Goal: Navigation & Orientation: Find specific page/section

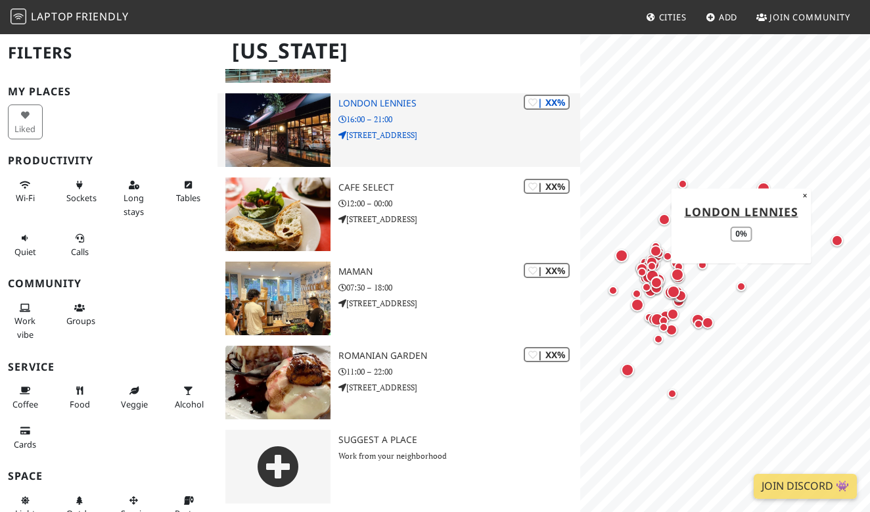
scroll to position [6797, 0]
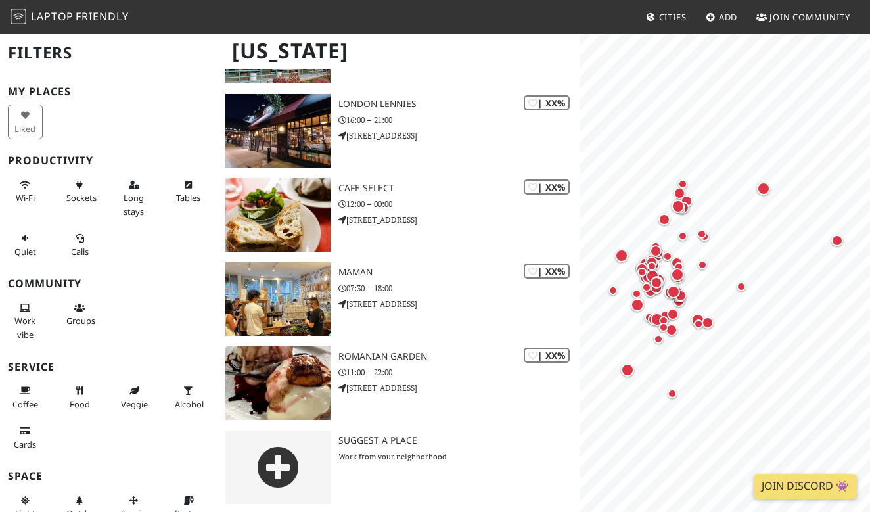
click at [672, 12] on span "Cities" at bounding box center [673, 17] width 28 height 12
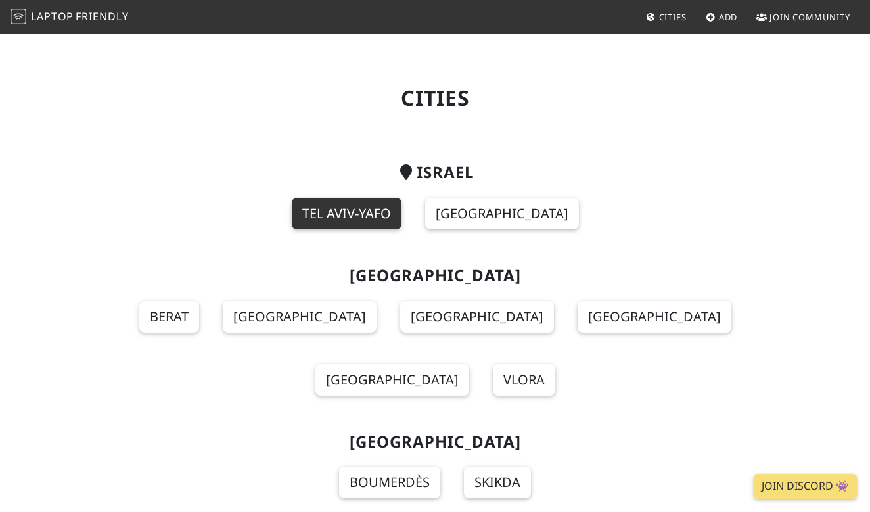
click at [386, 211] on link "Tel Aviv-Yafo" at bounding box center [347, 214] width 110 height 32
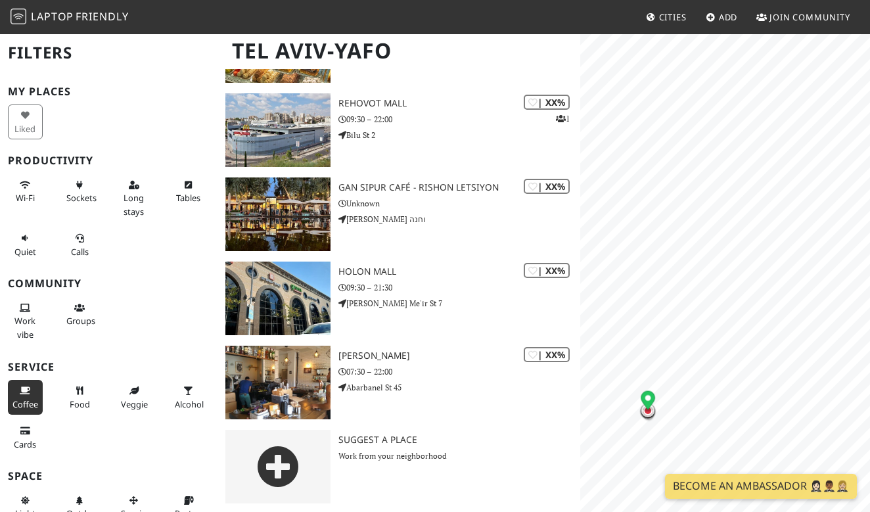
scroll to position [1164, 0]
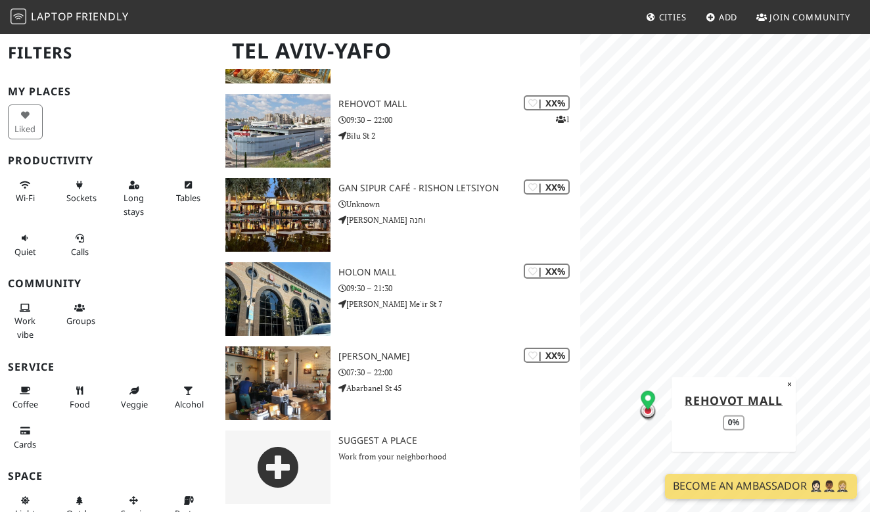
click at [97, 13] on span "Friendly" at bounding box center [102, 16] width 53 height 14
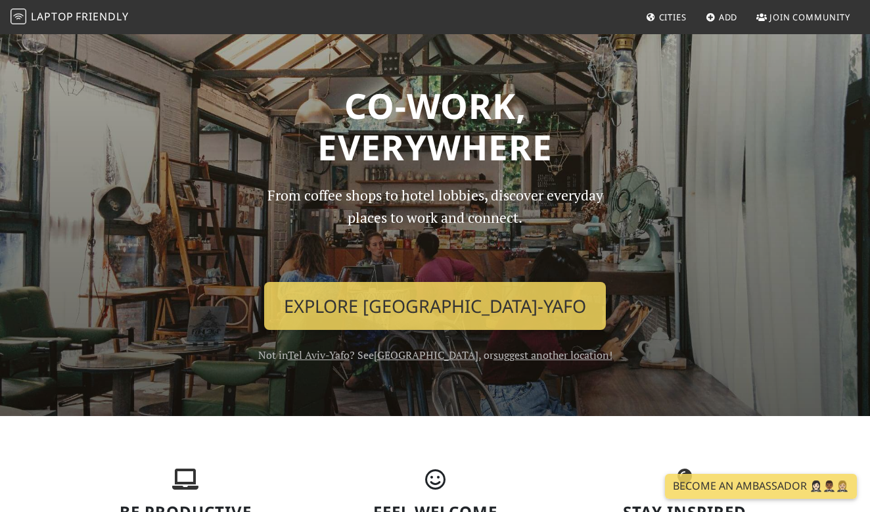
click at [21, 18] on img at bounding box center [19, 17] width 16 height 16
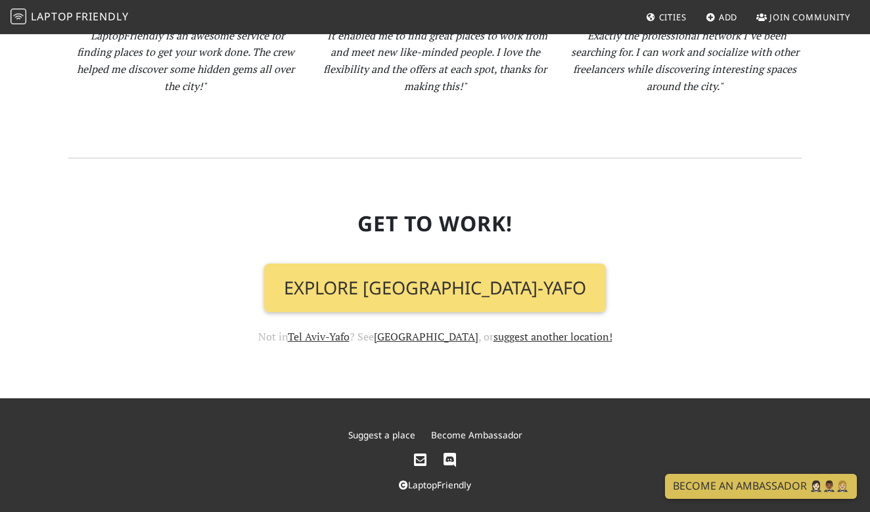
scroll to position [1371, 0]
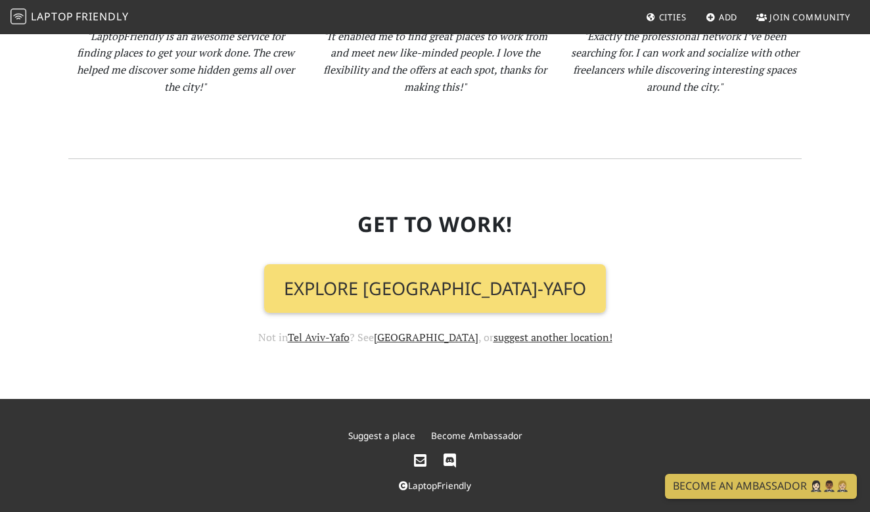
click at [428, 479] on link "LaptopFriendly" at bounding box center [435, 485] width 72 height 12
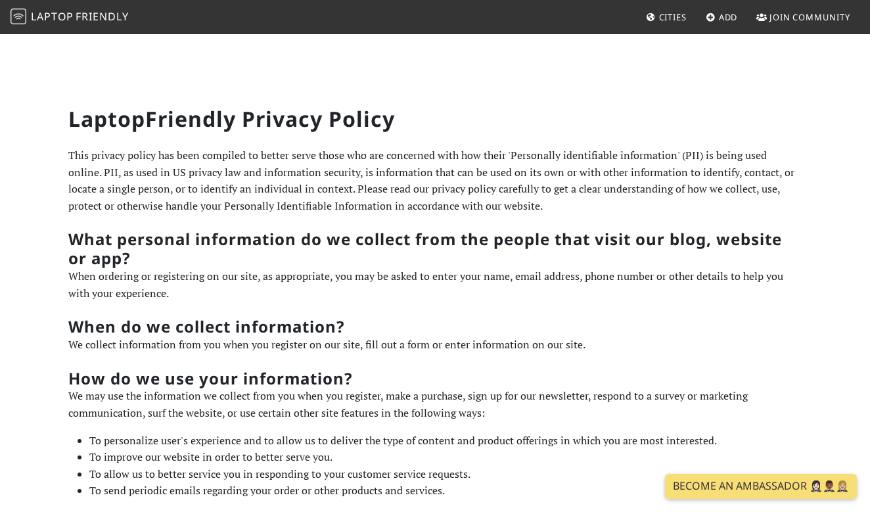
click at [12, 10] on img at bounding box center [19, 17] width 16 height 16
